Goal: Task Accomplishment & Management: Manage account settings

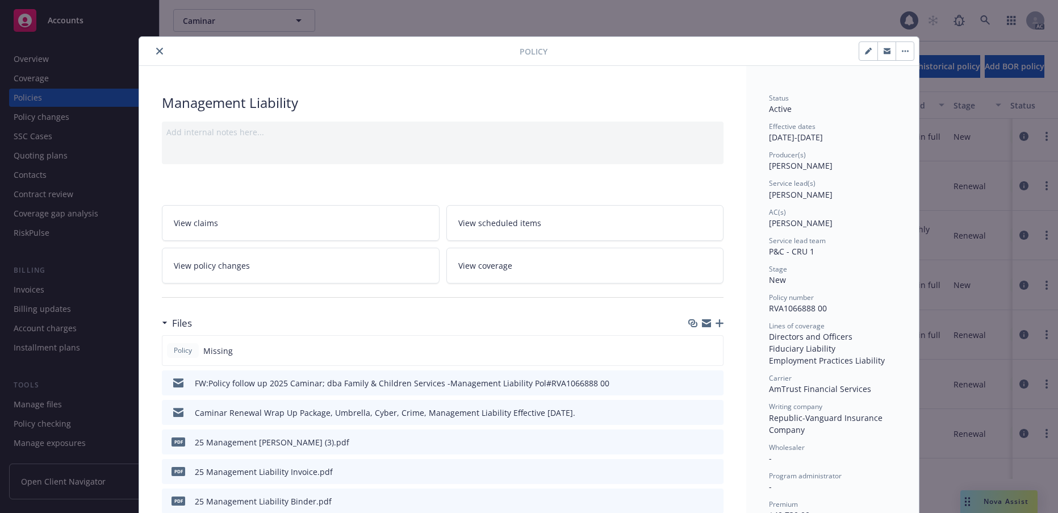
click at [166, 58] on button "close" at bounding box center [160, 51] width 14 height 14
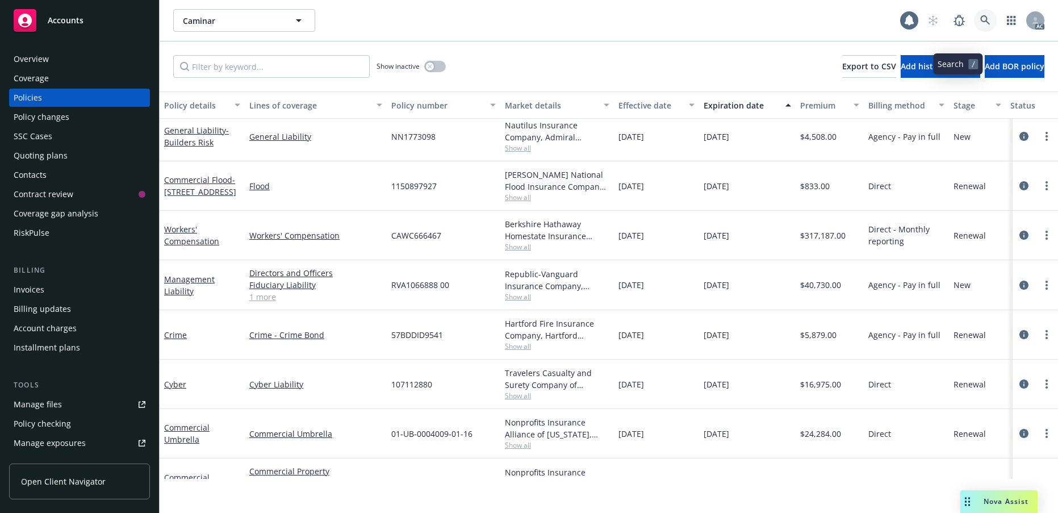
click at [980, 26] on icon at bounding box center [985, 20] width 10 height 10
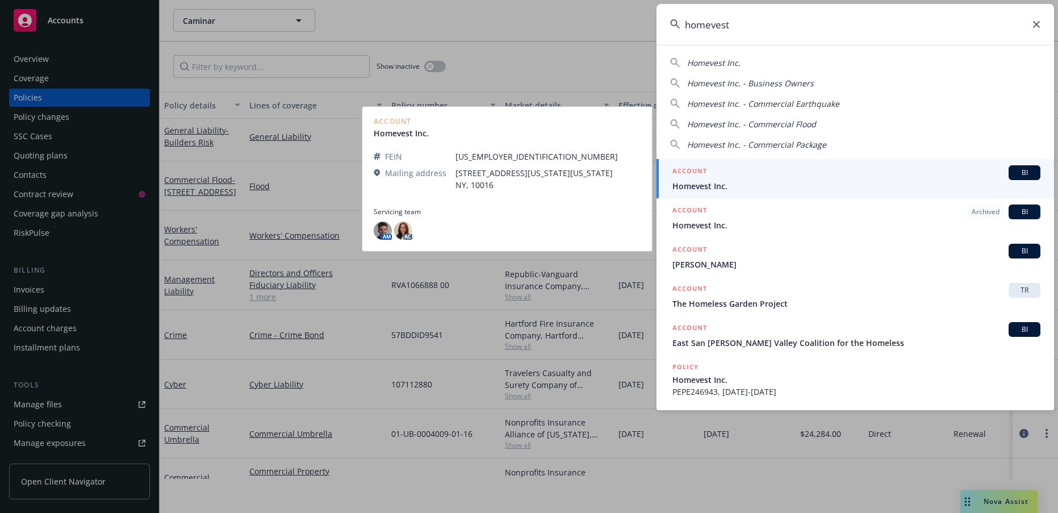
type input "homevest"
click at [749, 190] on span "Homevest Inc." at bounding box center [857, 186] width 368 height 12
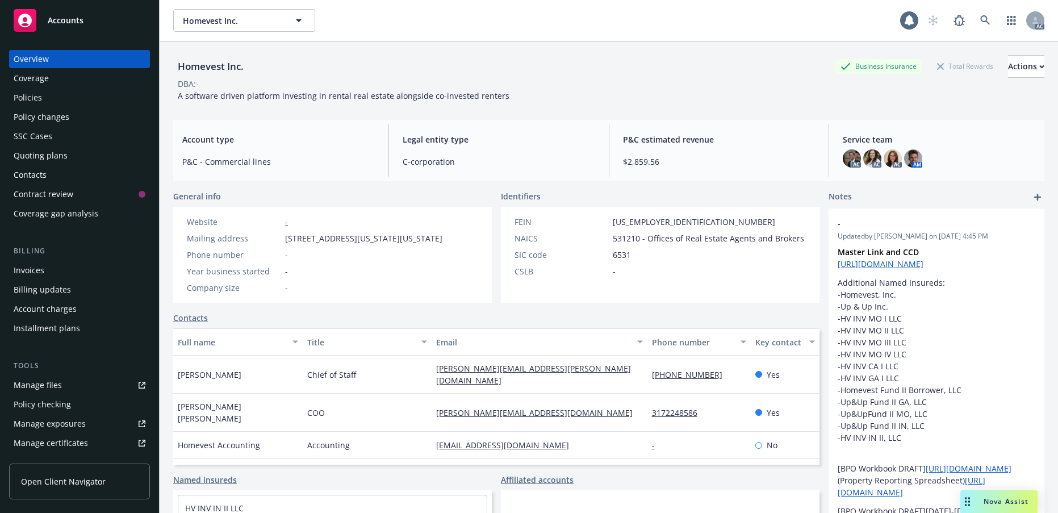
click at [34, 107] on div "Policies" at bounding box center [28, 98] width 28 height 18
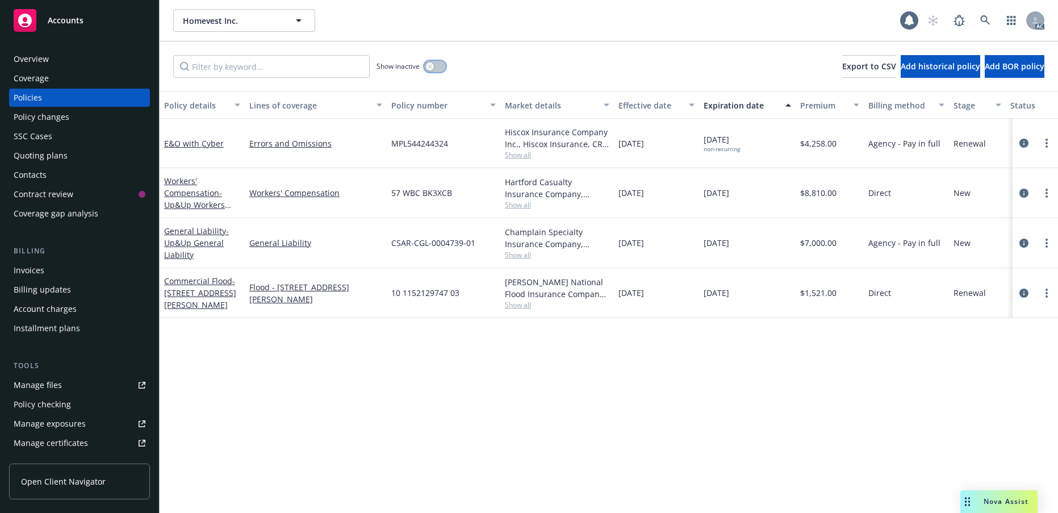
click at [442, 72] on button "button" at bounding box center [435, 66] width 22 height 11
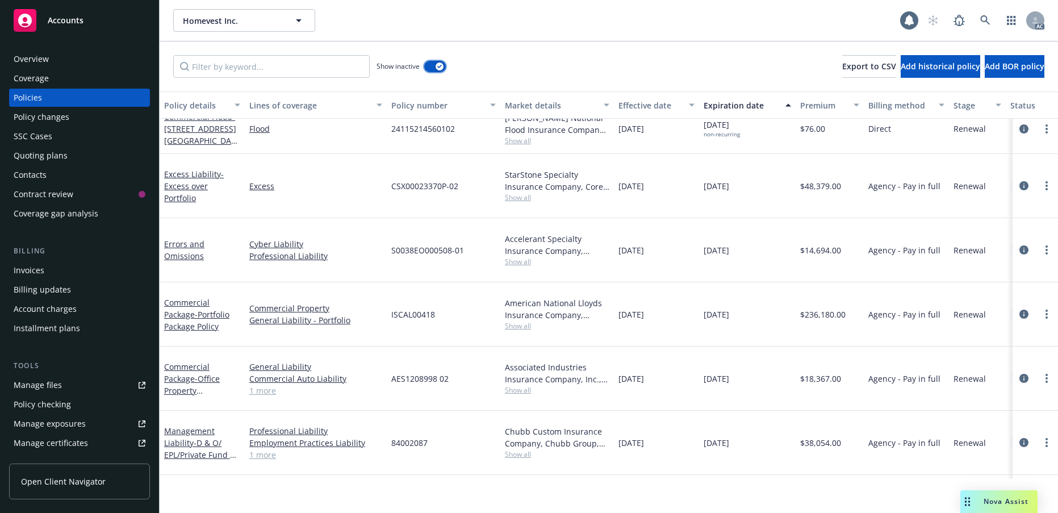
scroll to position [1162, 0]
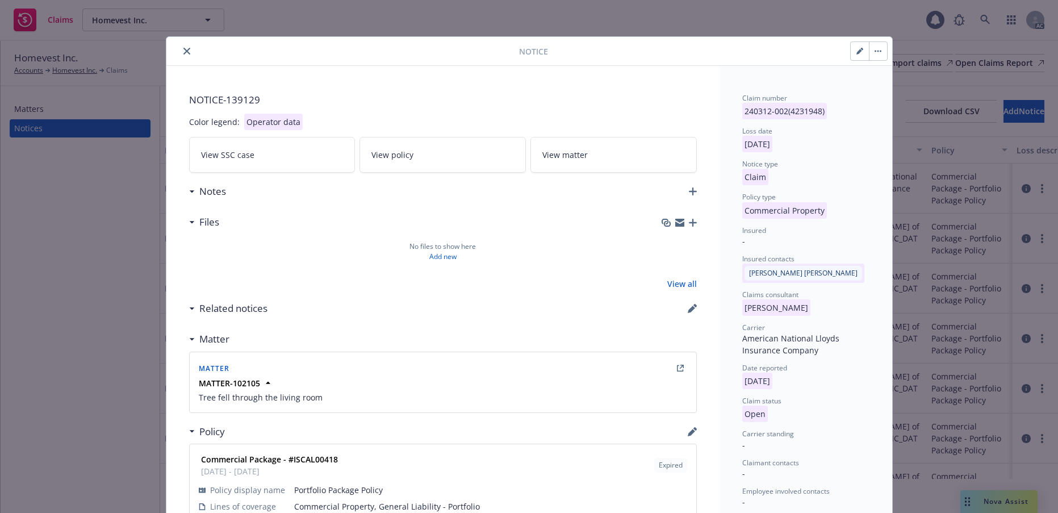
click at [851, 58] on button "button" at bounding box center [860, 51] width 18 height 18
select select "COMMERCIAL_PROPERTY"
select select "open"
select select "CLAIM"
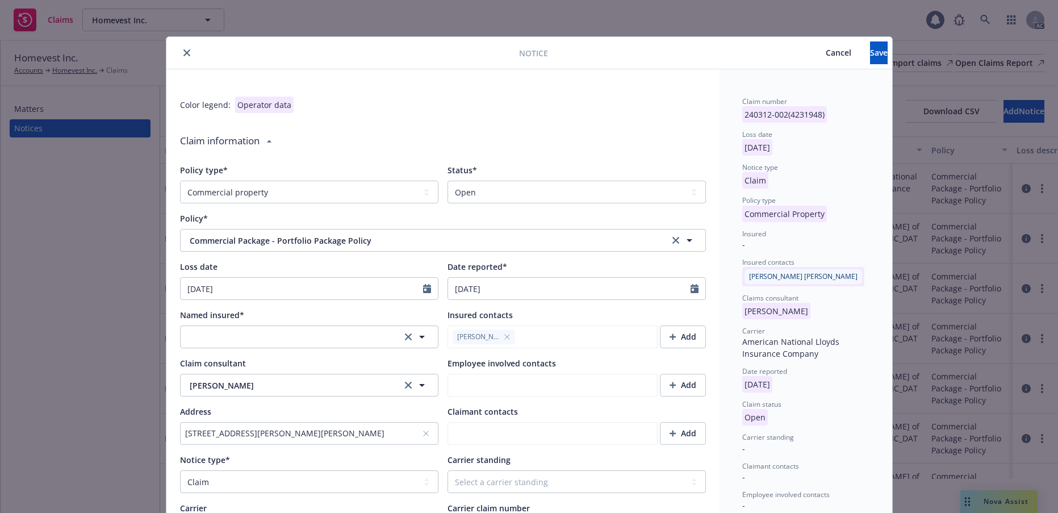
type textarea "x"
click at [683, 203] on select "Select a status Closed Open" at bounding box center [577, 192] width 258 height 23
select select "closed"
click at [448, 203] on select "Select a status Closed Open" at bounding box center [577, 192] width 258 height 23
click at [870, 61] on button "Save" at bounding box center [879, 52] width 18 height 23
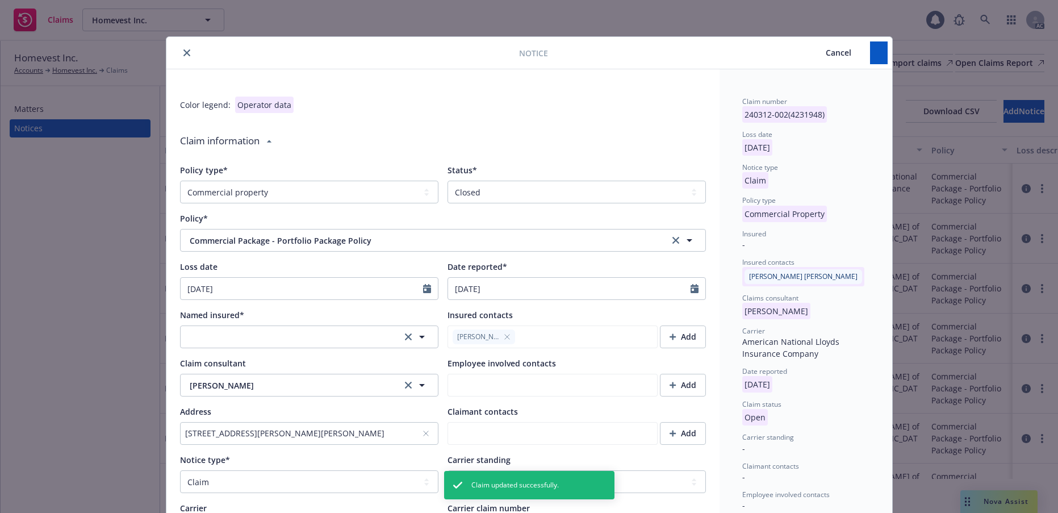
type textarea "x"
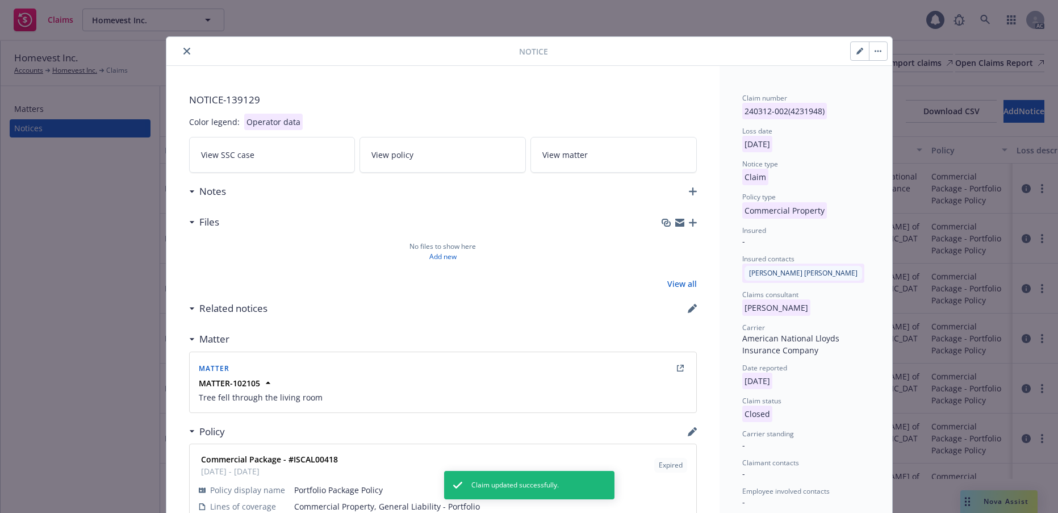
click at [194, 58] on button "close" at bounding box center [187, 51] width 14 height 14
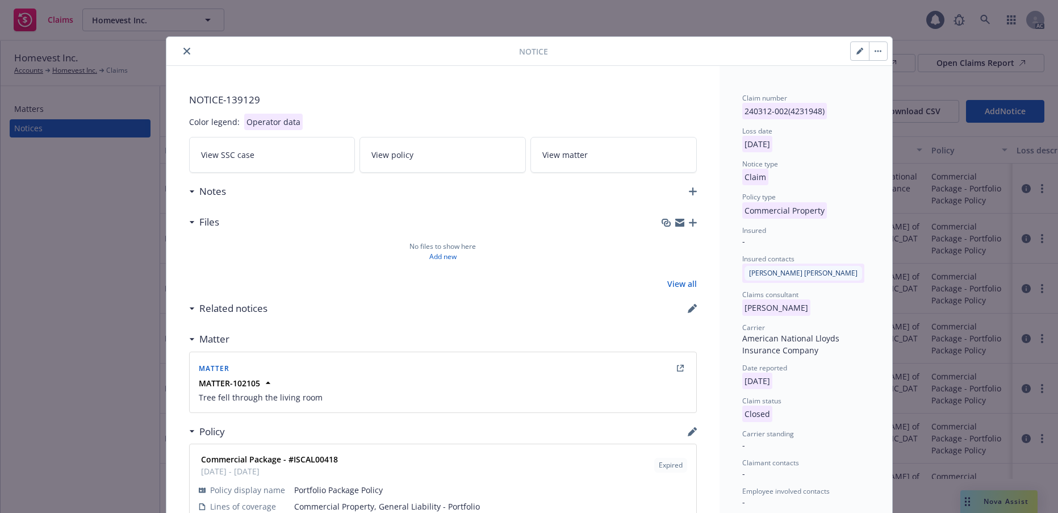
click at [851, 60] on button "button" at bounding box center [860, 51] width 18 height 18
select select "COMMERCIAL_PROPERTY"
select select "closed"
select select "CLAIM"
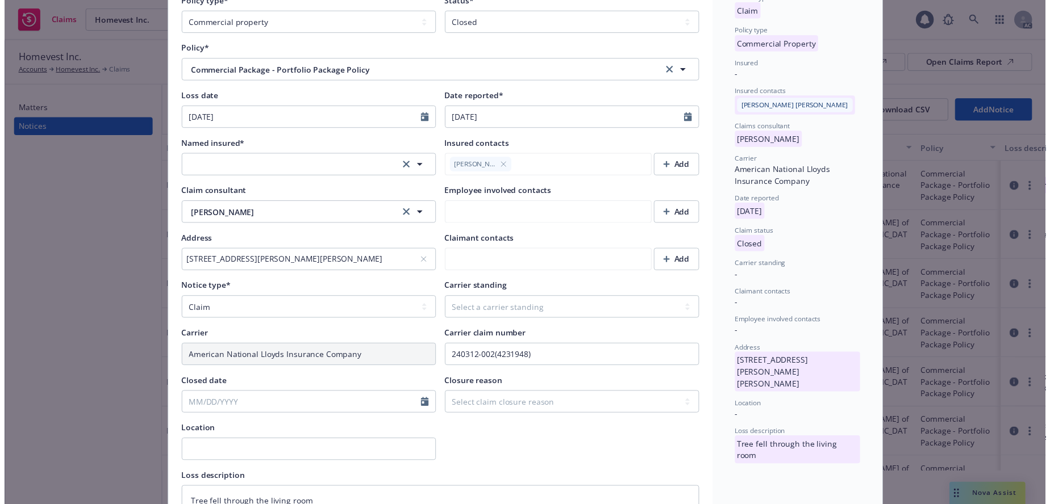
scroll to position [170, 0]
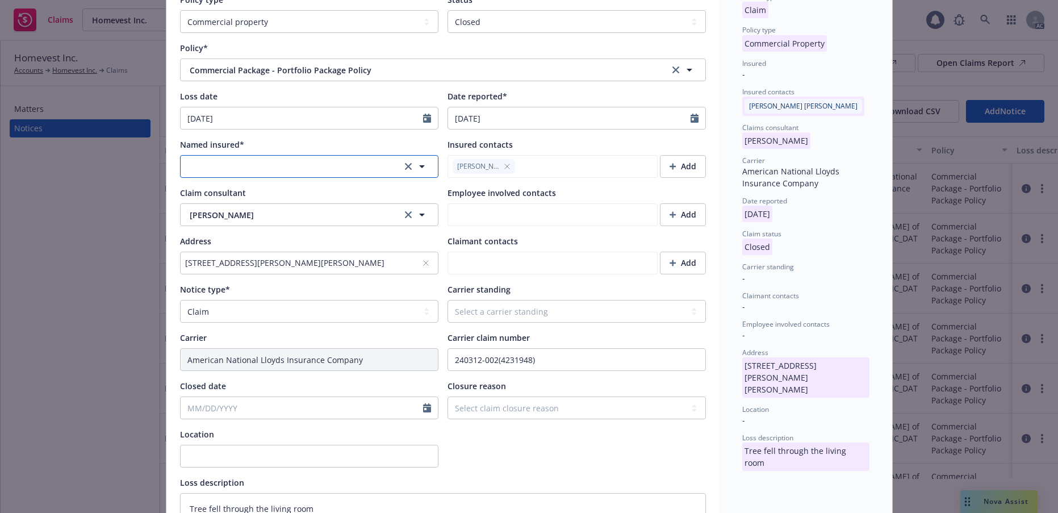
click at [415, 173] on icon "button" at bounding box center [422, 167] width 14 height 14
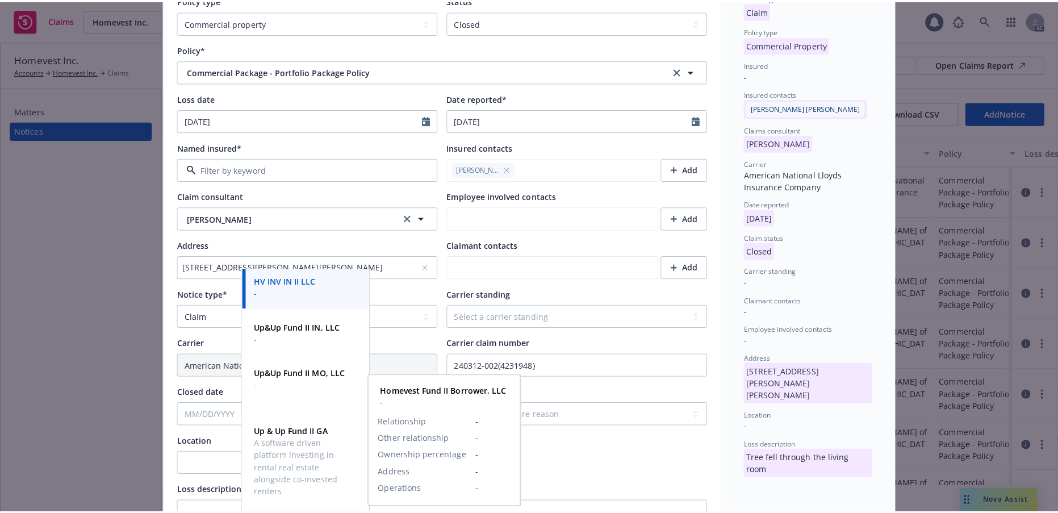
scroll to position [0, 0]
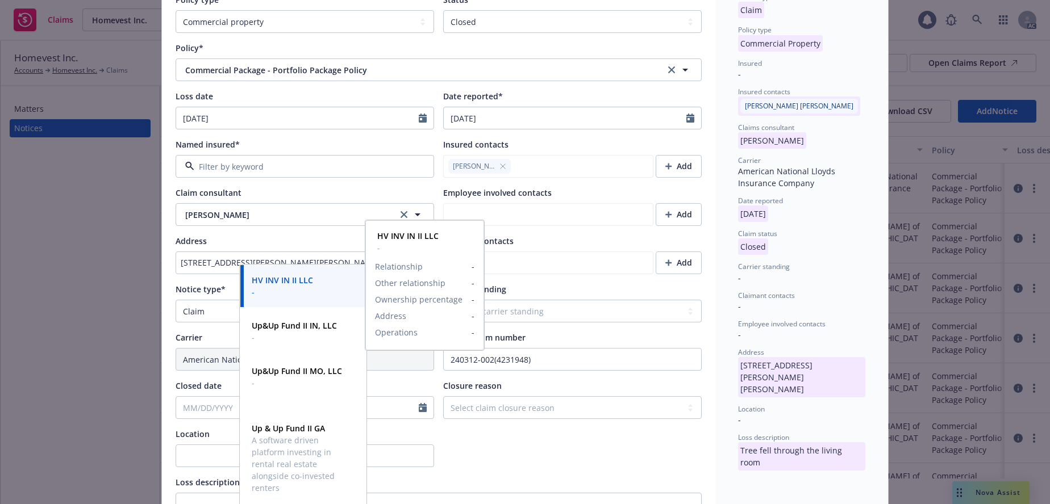
click at [303, 280] on strong "HV INV IN II LLC" at bounding box center [282, 280] width 61 height 11
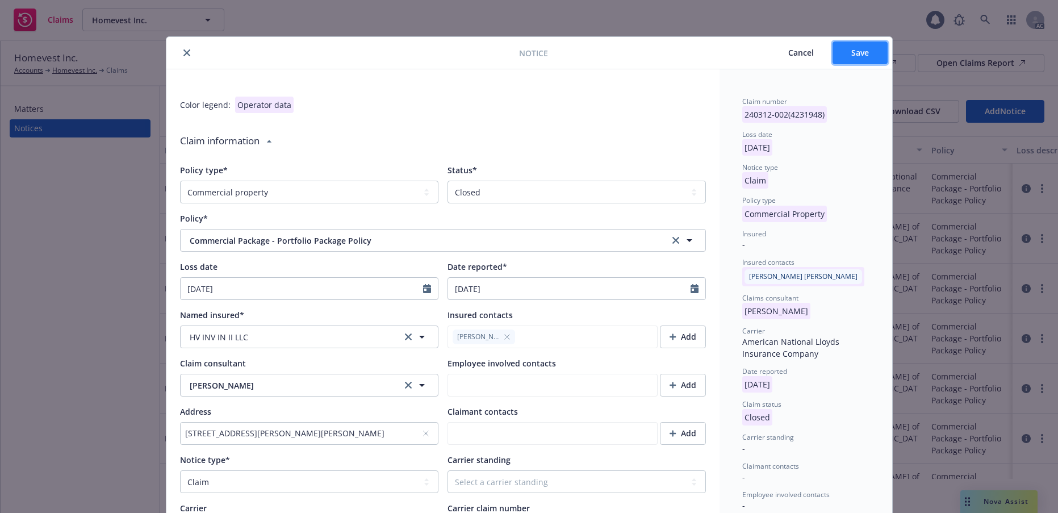
click at [837, 64] on button "Save" at bounding box center [860, 52] width 55 height 23
type textarea "x"
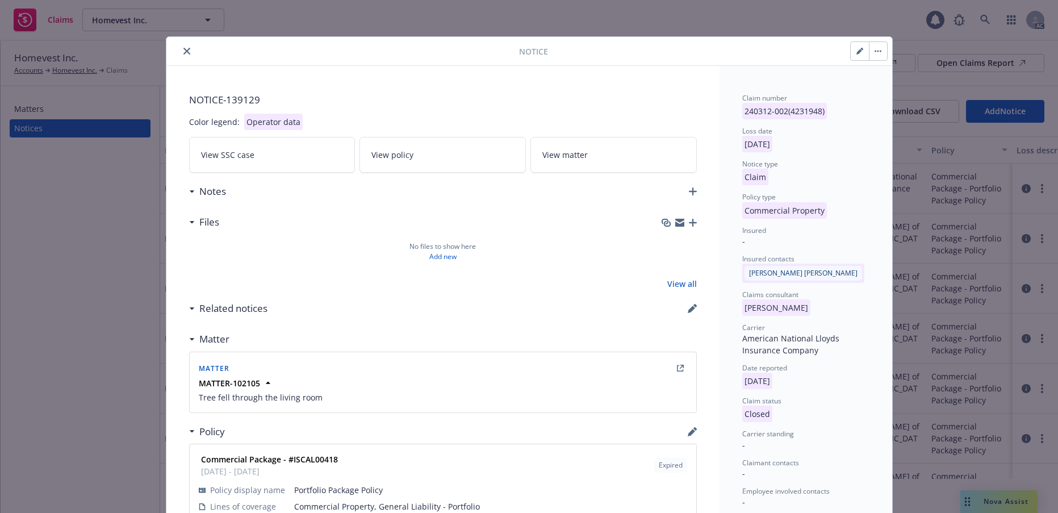
click at [851, 60] on button "button" at bounding box center [860, 51] width 18 height 18
select select "COMMERCIAL_PROPERTY"
select select "closed"
select select "CLAIM"
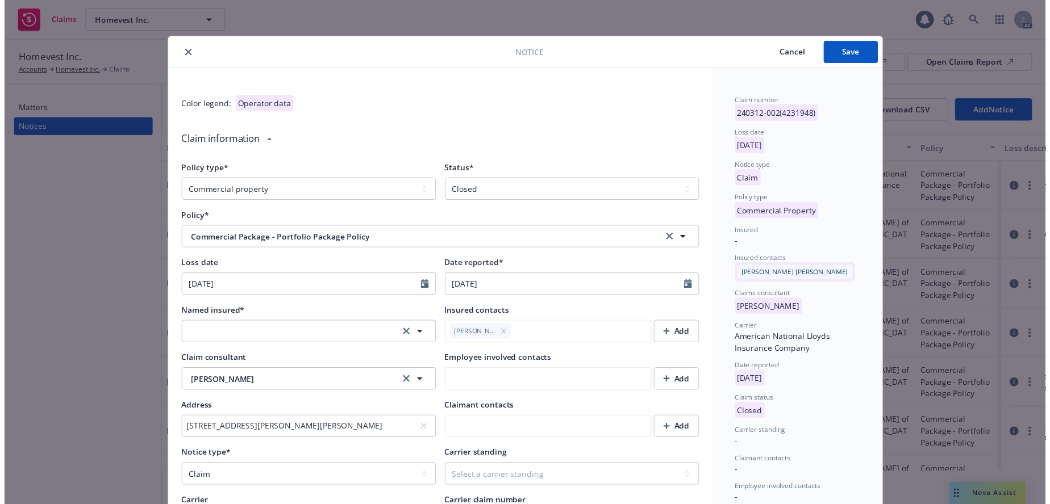
scroll to position [114, 0]
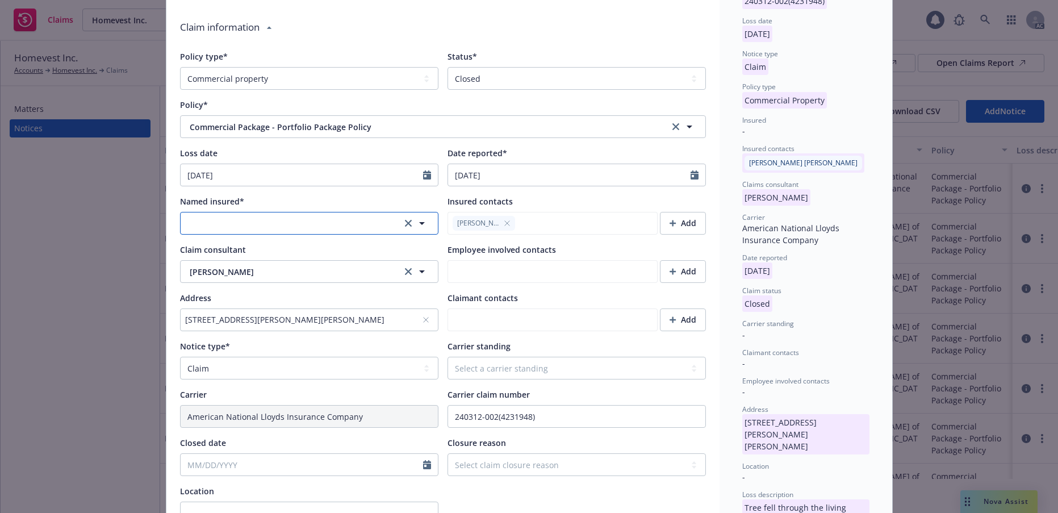
click at [419, 225] on icon "button" at bounding box center [422, 223] width 6 height 3
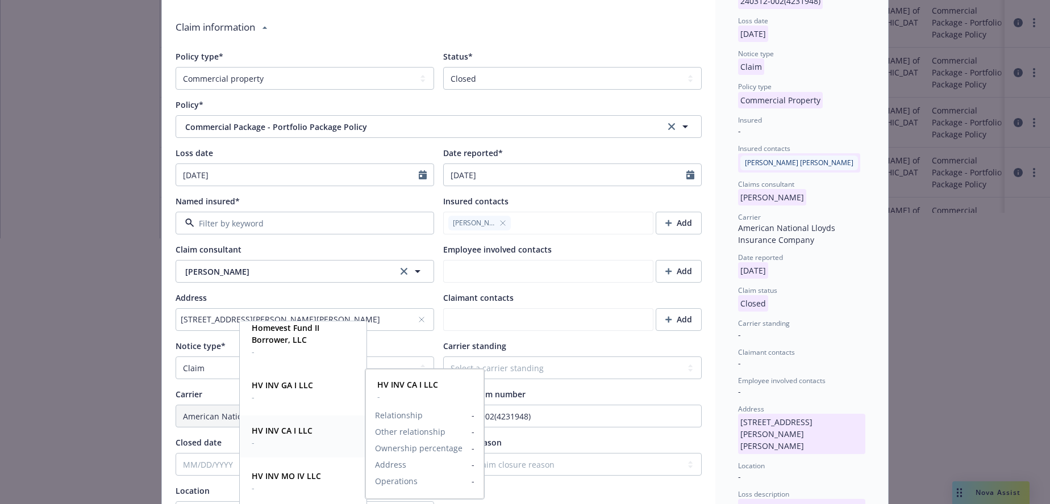
scroll to position [231, 0]
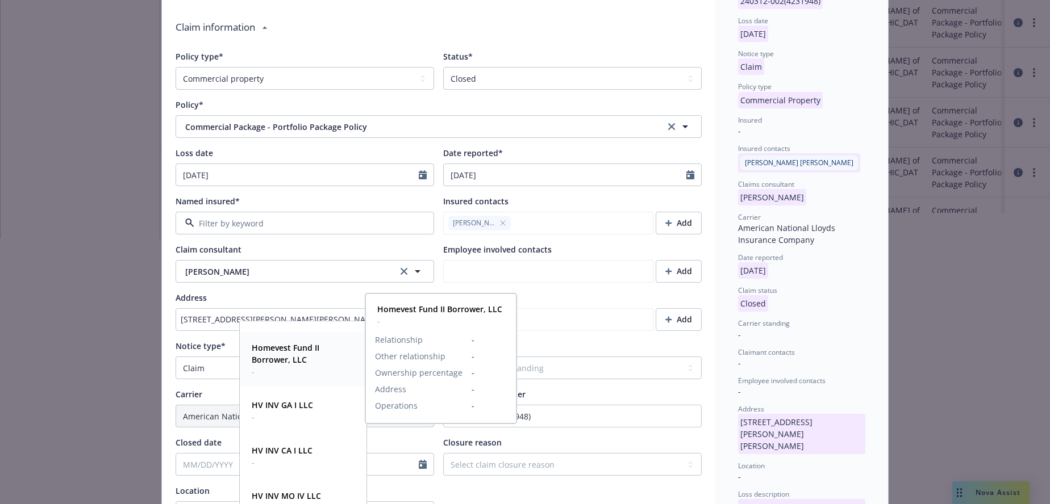
click at [273, 353] on strong "Homevest Fund II Borrower, LLC" at bounding box center [286, 354] width 68 height 23
type textarea "x"
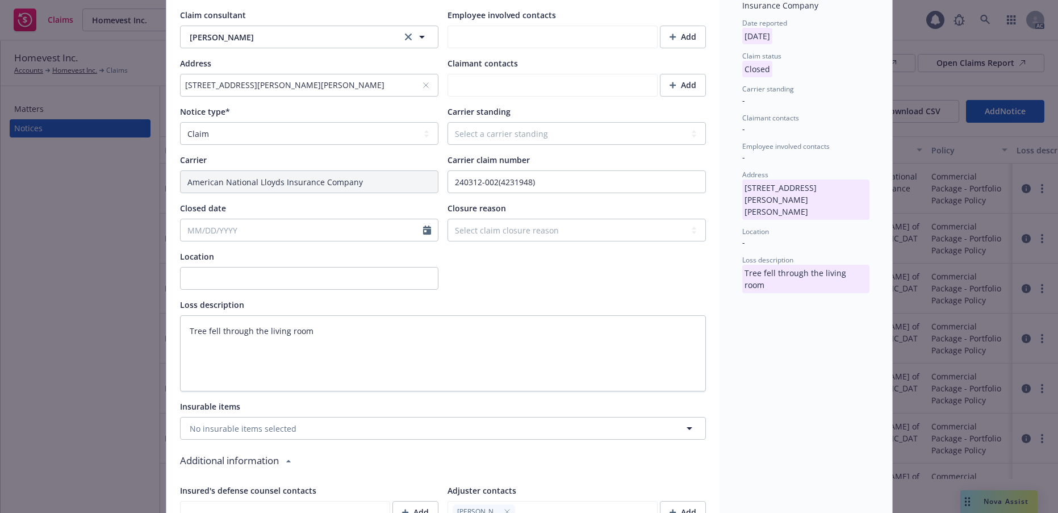
scroll to position [398, 0]
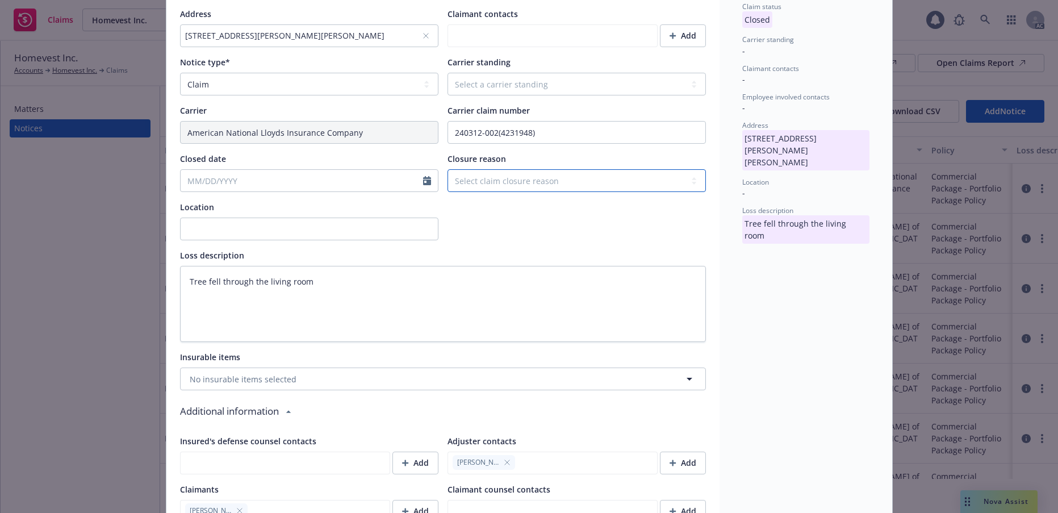
click at [689, 192] on select "Select claim closure reason Administrative closure Closed Closed no liability f…" at bounding box center [577, 180] width 258 height 23
select select "closed"
click at [448, 192] on select "Select claim closure reason Administrative closure Closed Closed no liability f…" at bounding box center [577, 180] width 258 height 23
type textarea "x"
click at [423, 185] on icon "Calendar" at bounding box center [427, 180] width 8 height 9
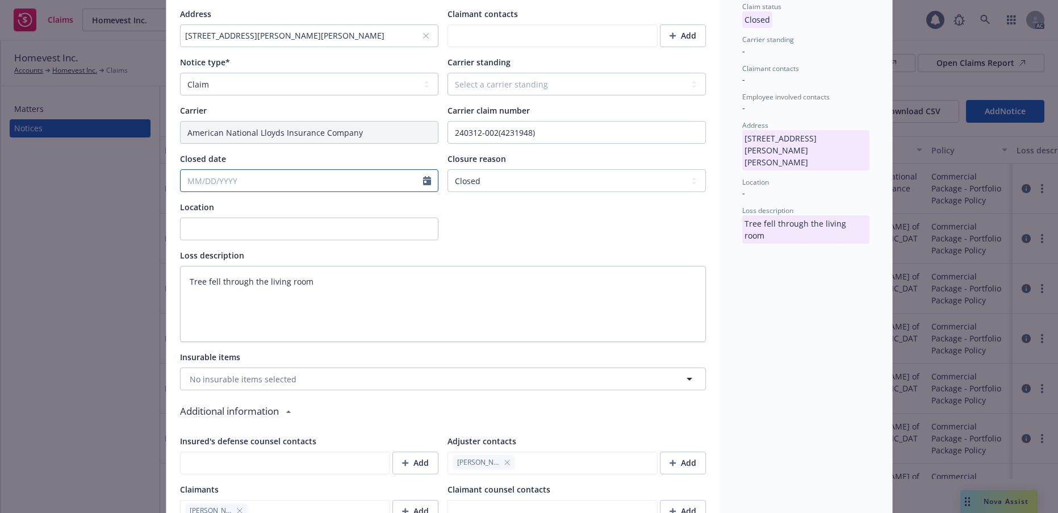
select select "9"
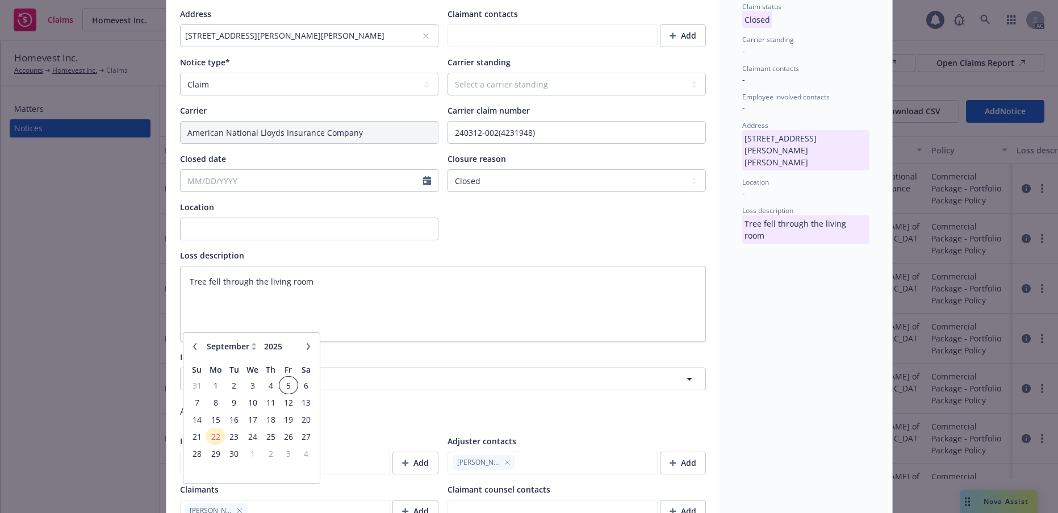
click at [289, 392] on span "5" at bounding box center [288, 385] width 15 height 14
type textarea "x"
type input "09/05/2025"
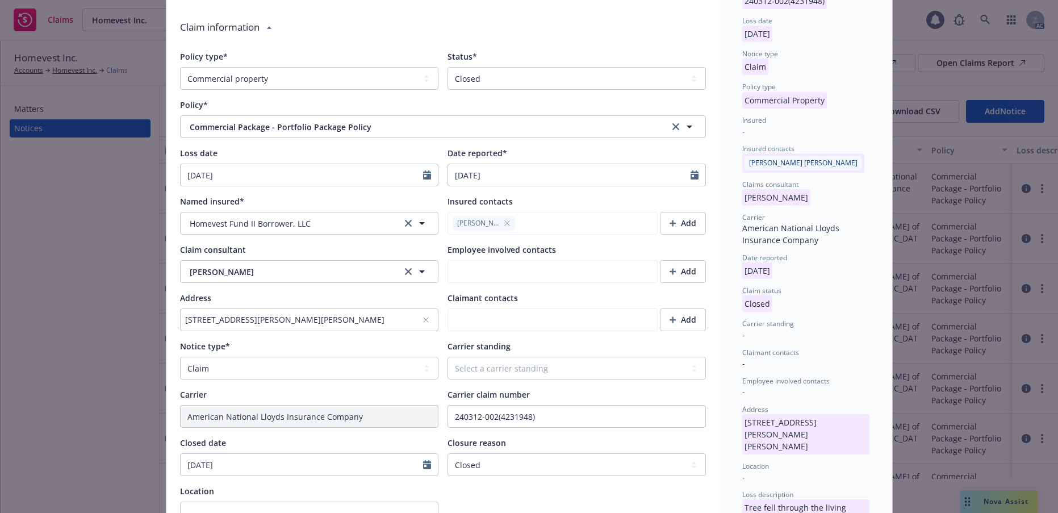
scroll to position [0, 0]
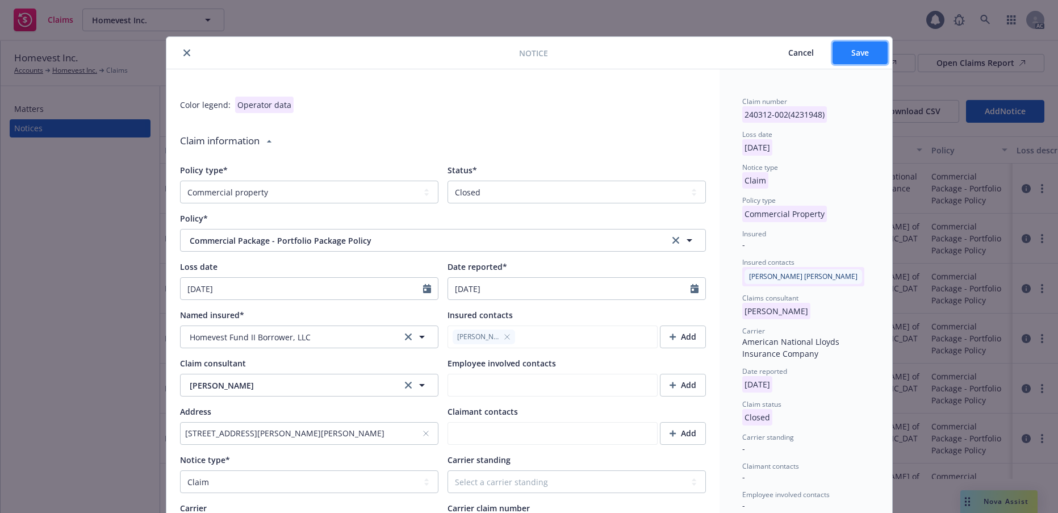
click at [865, 60] on button "Save" at bounding box center [860, 52] width 55 height 23
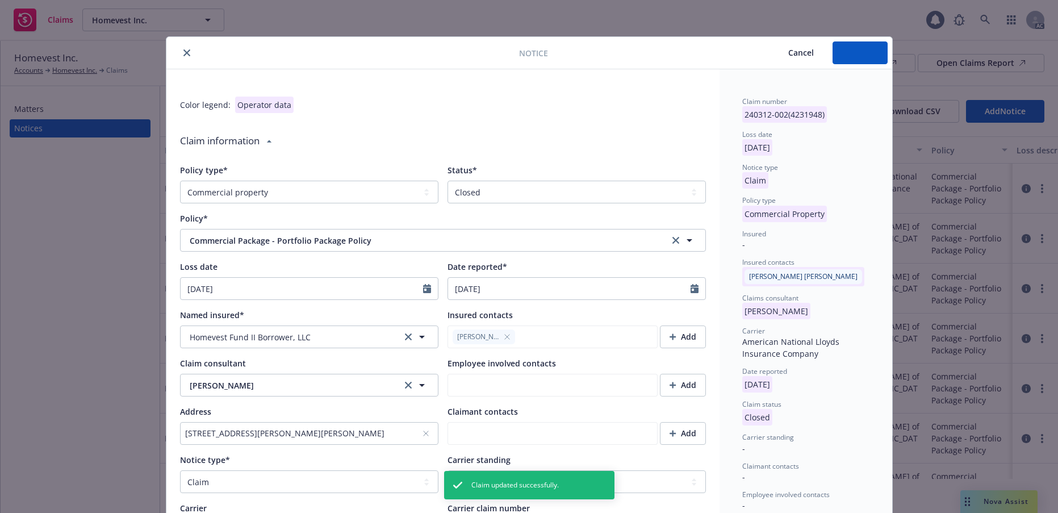
type textarea "x"
